Goal: Navigation & Orientation: Understand site structure

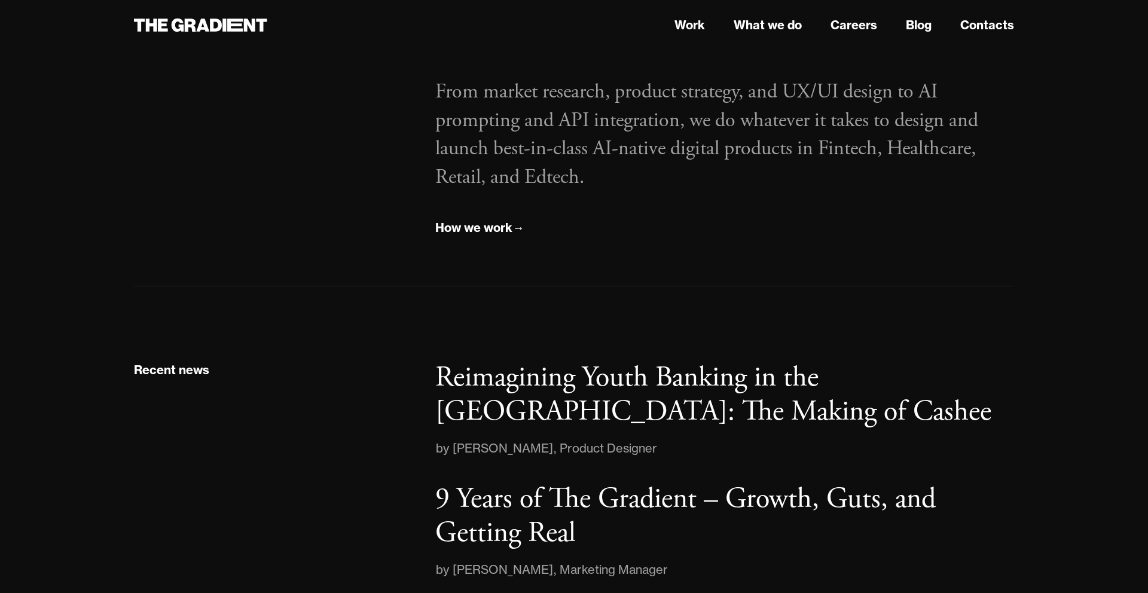
scroll to position [2044, 0]
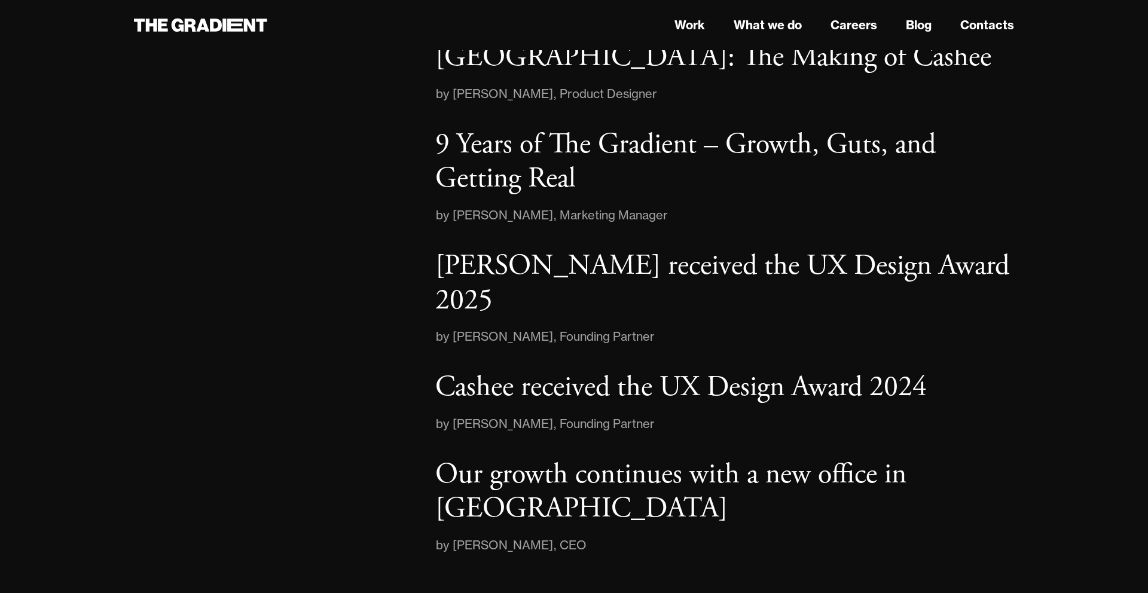
click at [705, 31] on nav "Work What we do Careers Blog Contacts" at bounding box center [724, 25] width 579 height 22
click at [697, 31] on link "Work" at bounding box center [690, 25] width 31 height 18
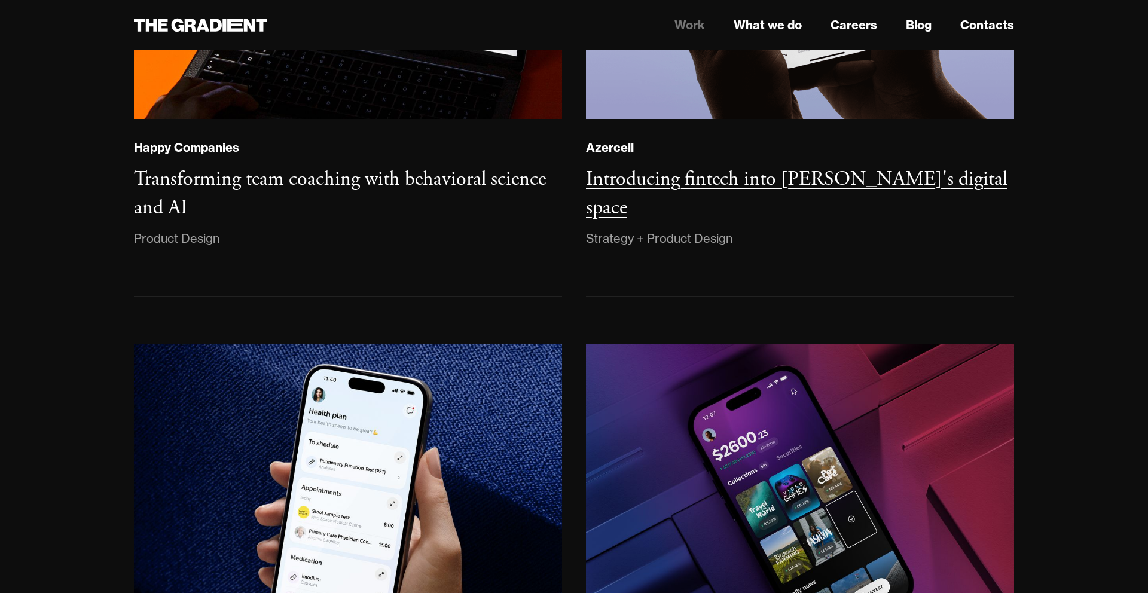
scroll to position [1002, 0]
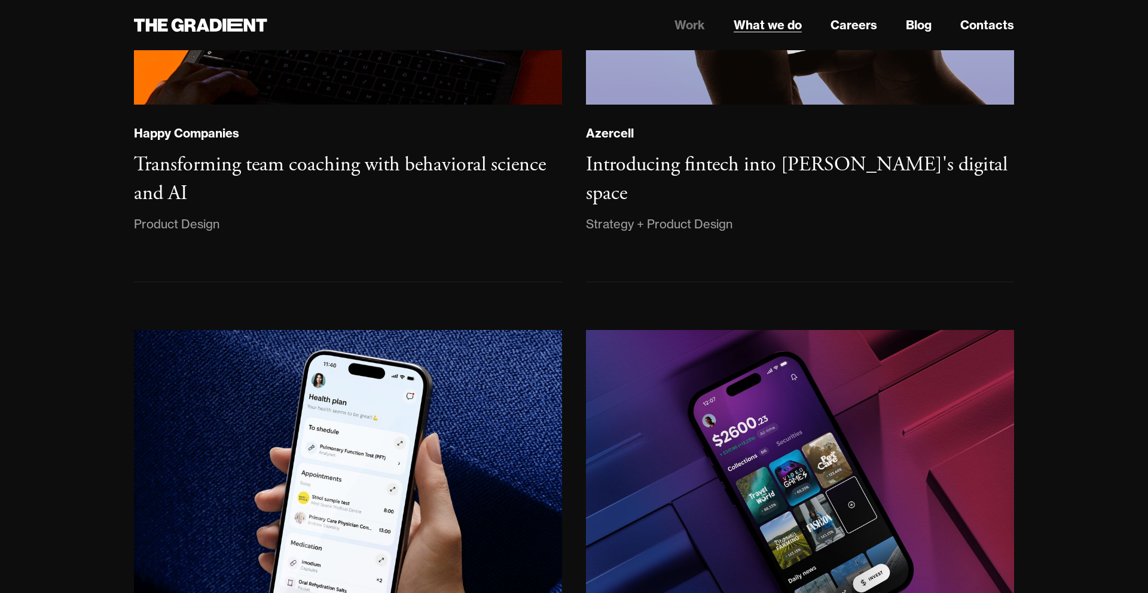
click at [778, 21] on link "What we do" at bounding box center [768, 25] width 68 height 18
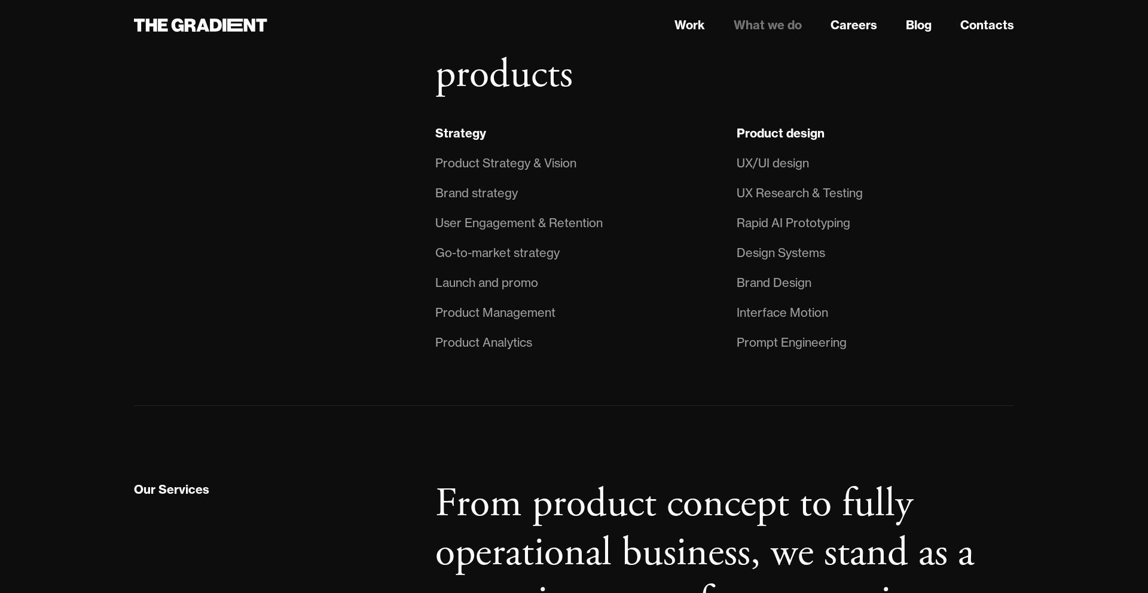
scroll to position [1005, 0]
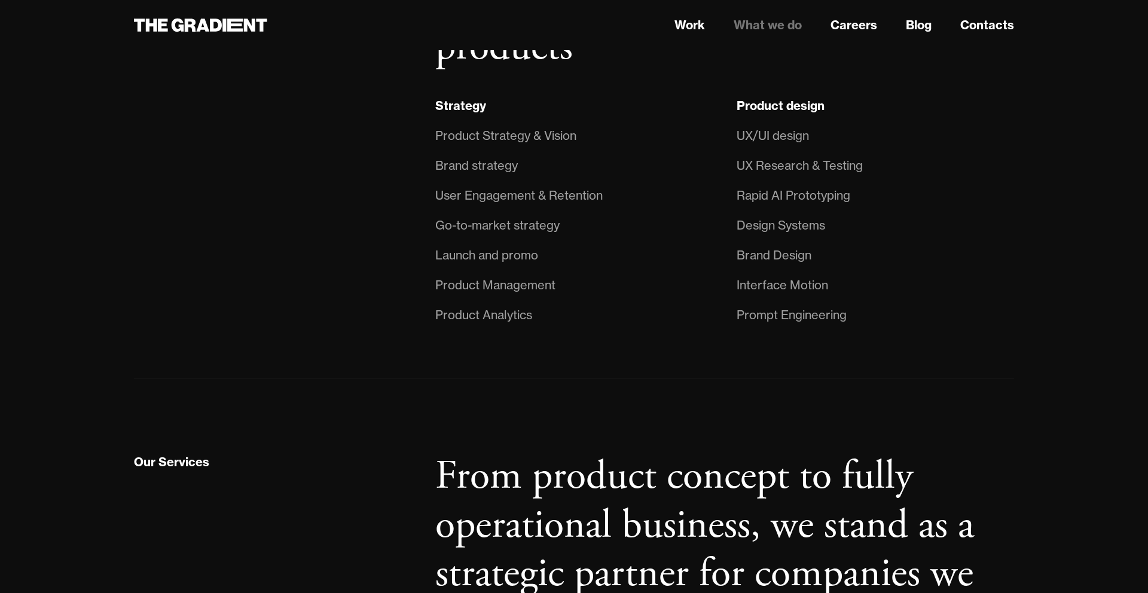
click at [507, 236] on li "Go-to-market strategy" at bounding box center [574, 226] width 278 height 30
click at [507, 227] on div "Go-to-market strategy" at bounding box center [497, 225] width 124 height 19
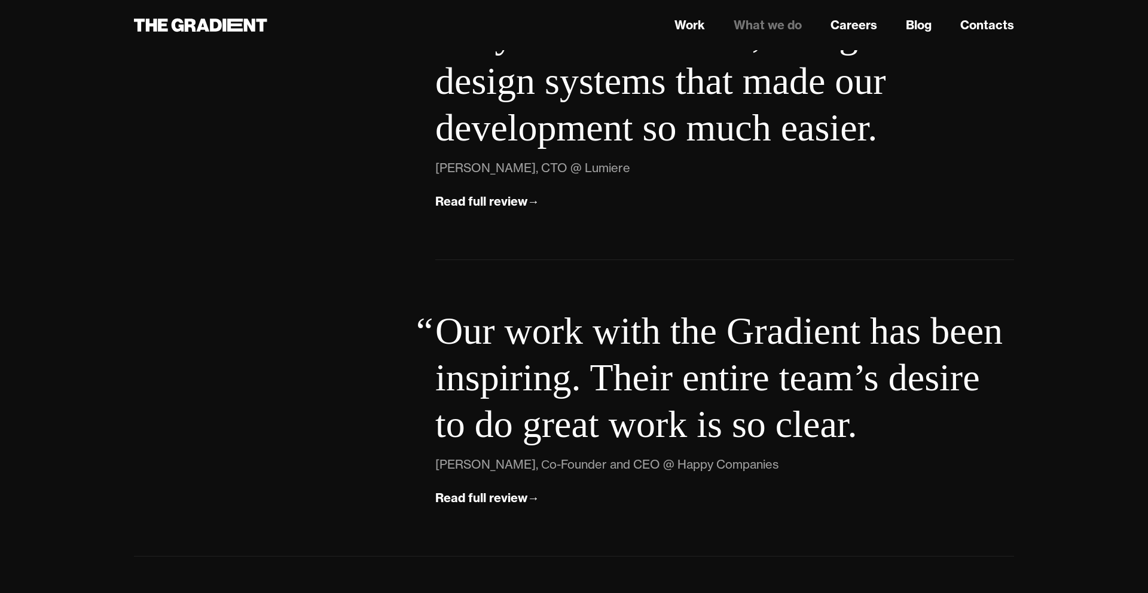
scroll to position [4389, 0]
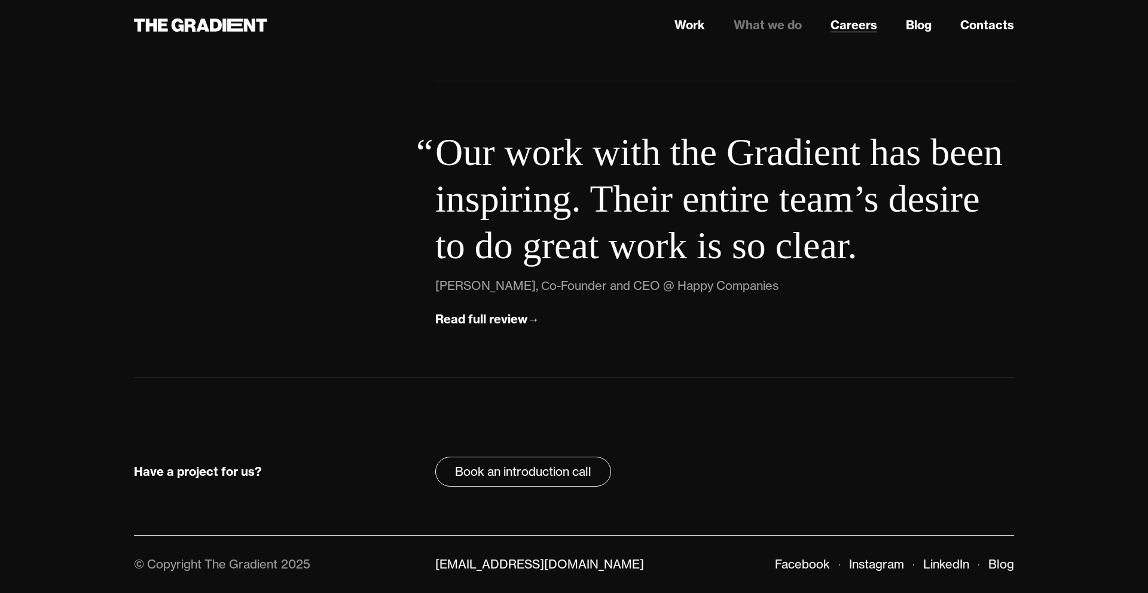
click at [864, 23] on link "Careers" at bounding box center [854, 25] width 47 height 18
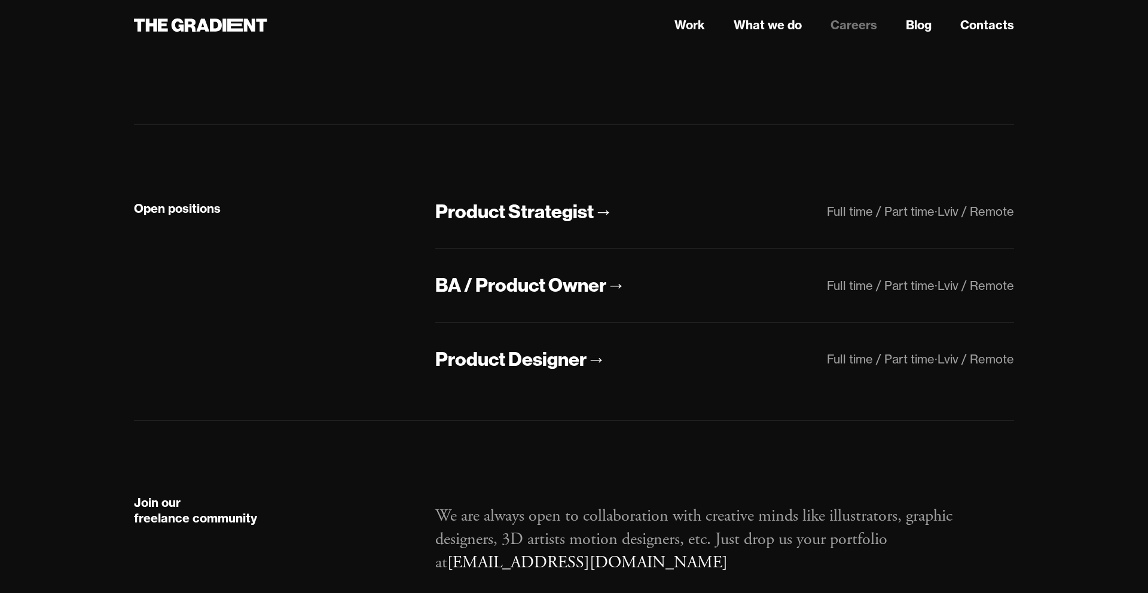
scroll to position [333, 0]
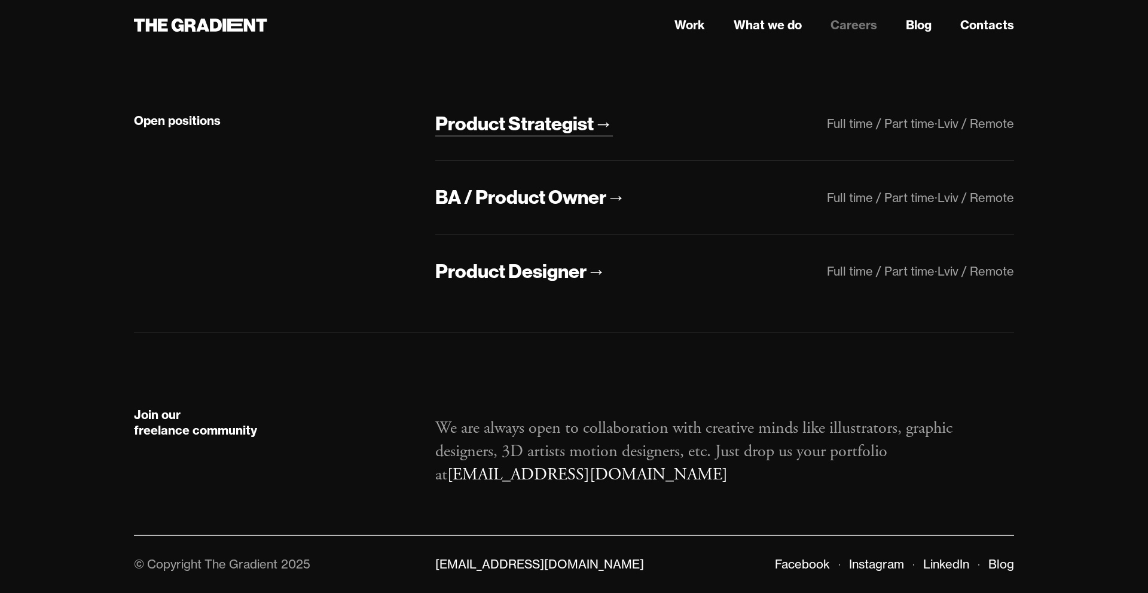
click at [595, 126] on div "→" at bounding box center [603, 123] width 19 height 25
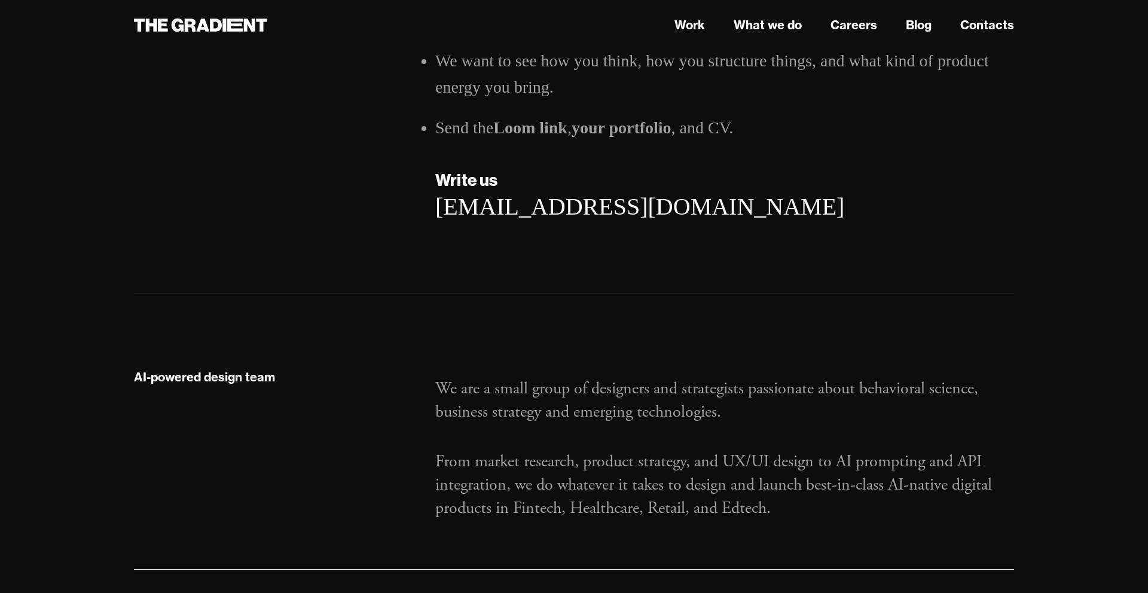
scroll to position [2511, 0]
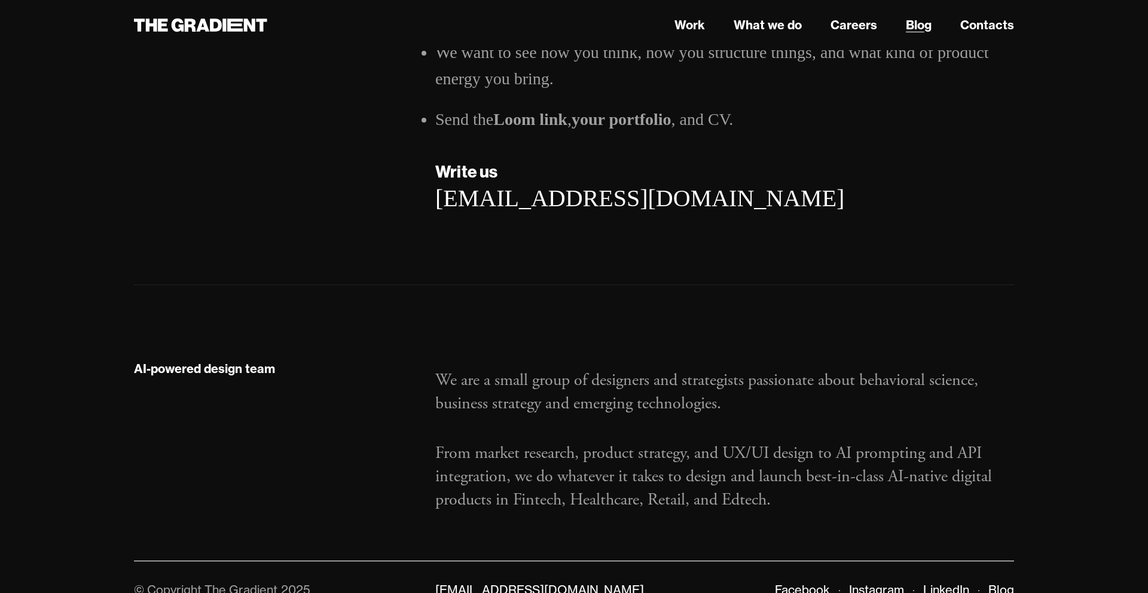
click at [912, 22] on link "Blog" at bounding box center [919, 25] width 26 height 18
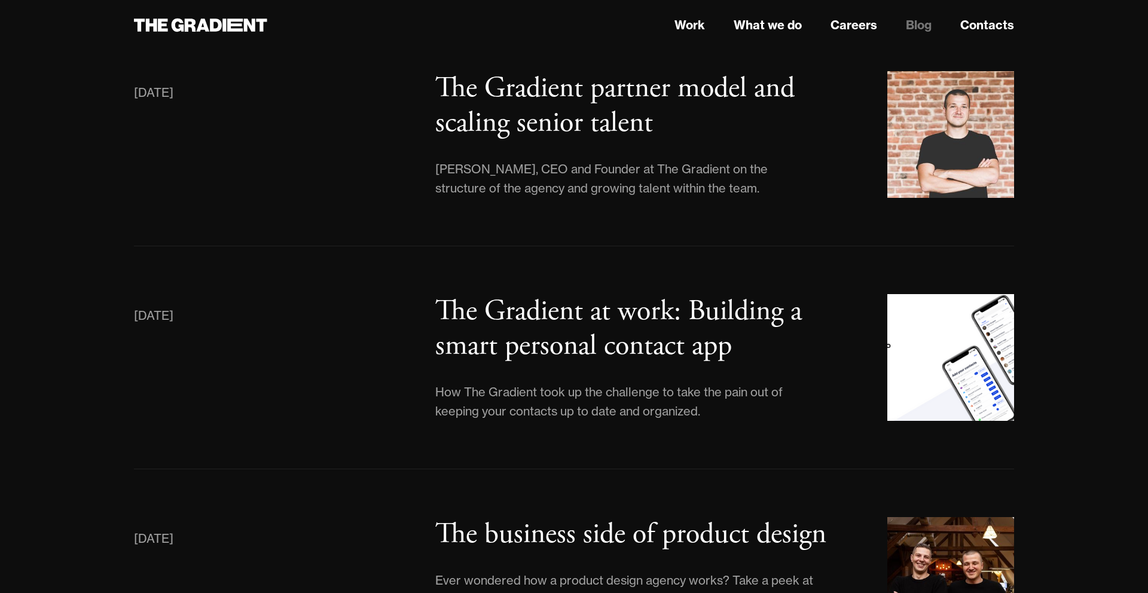
scroll to position [6236, 0]
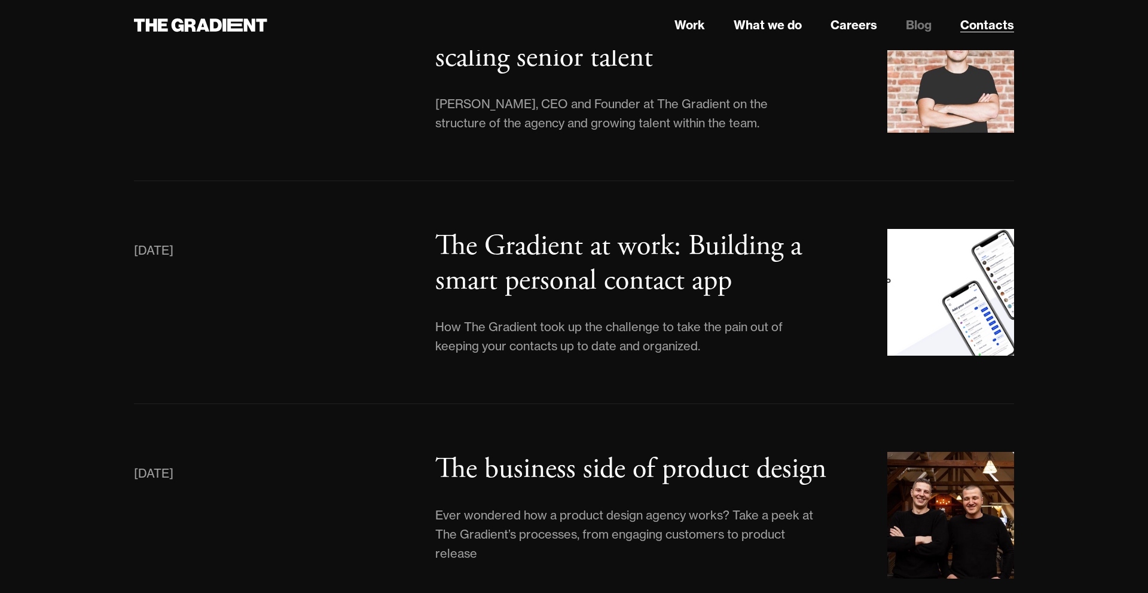
click at [962, 23] on link "Contacts" at bounding box center [988, 25] width 54 height 18
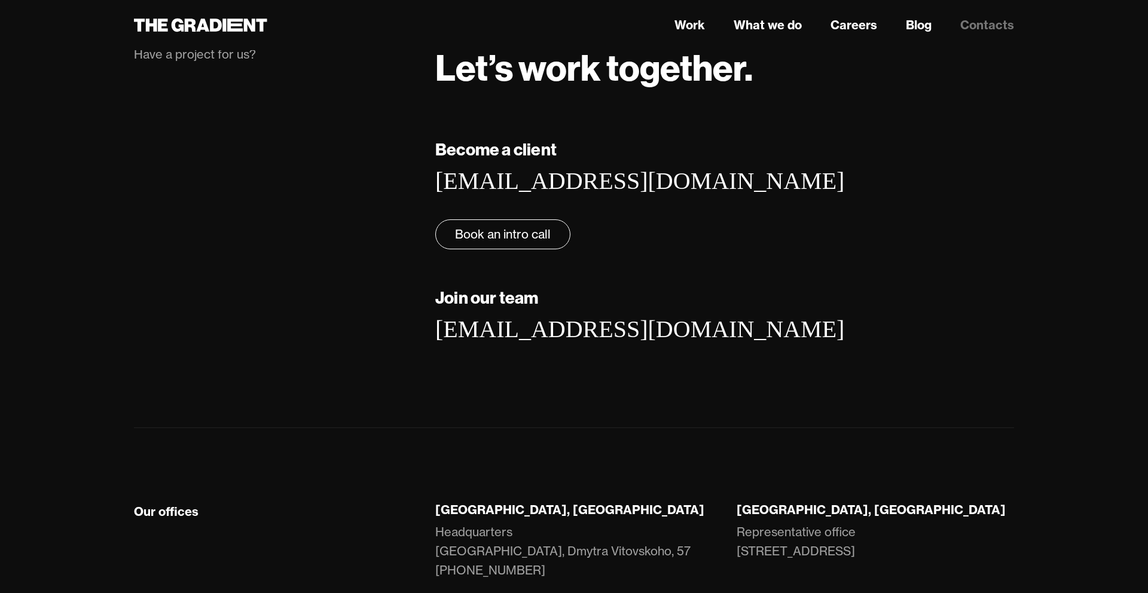
scroll to position [206, 0]
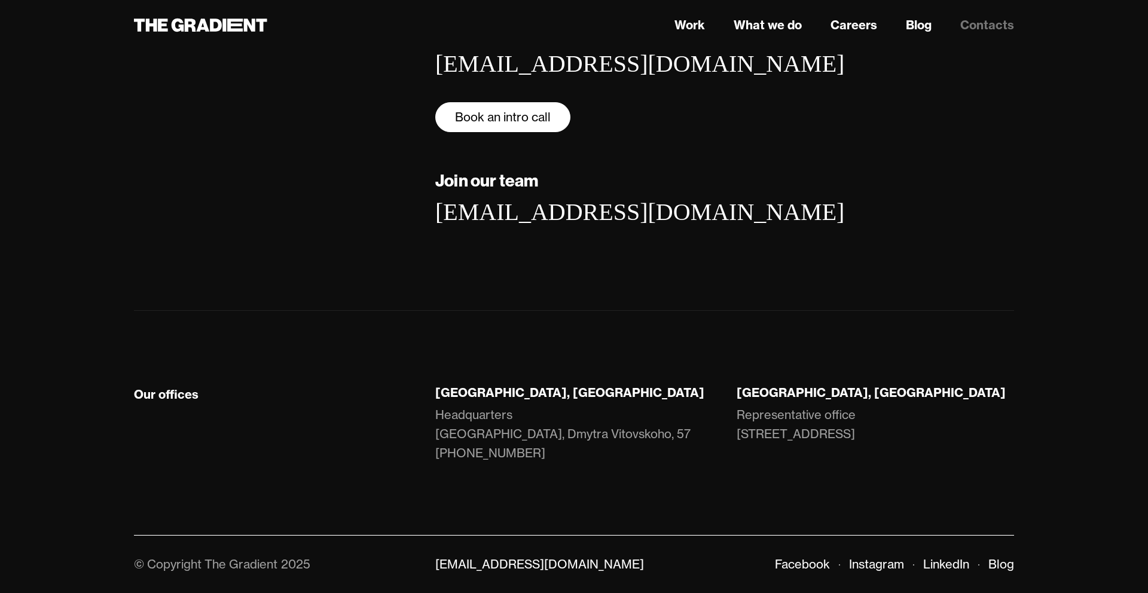
click at [496, 123] on link "Book an intro call" at bounding box center [502, 117] width 135 height 30
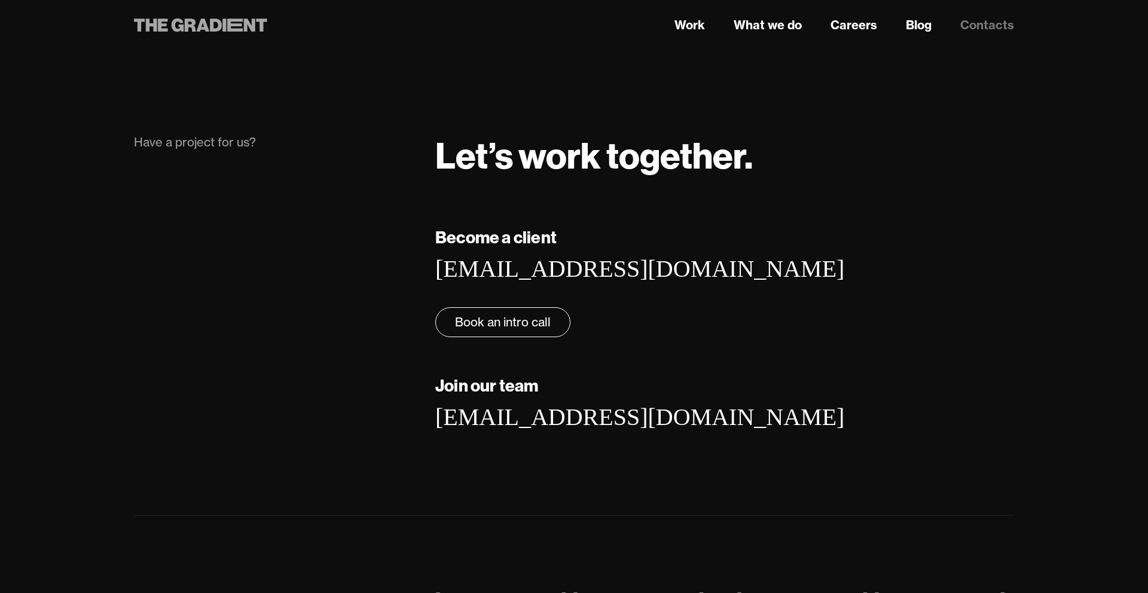
click at [208, 28] on icon at bounding box center [202, 25] width 13 height 13
